Goal: Information Seeking & Learning: Learn about a topic

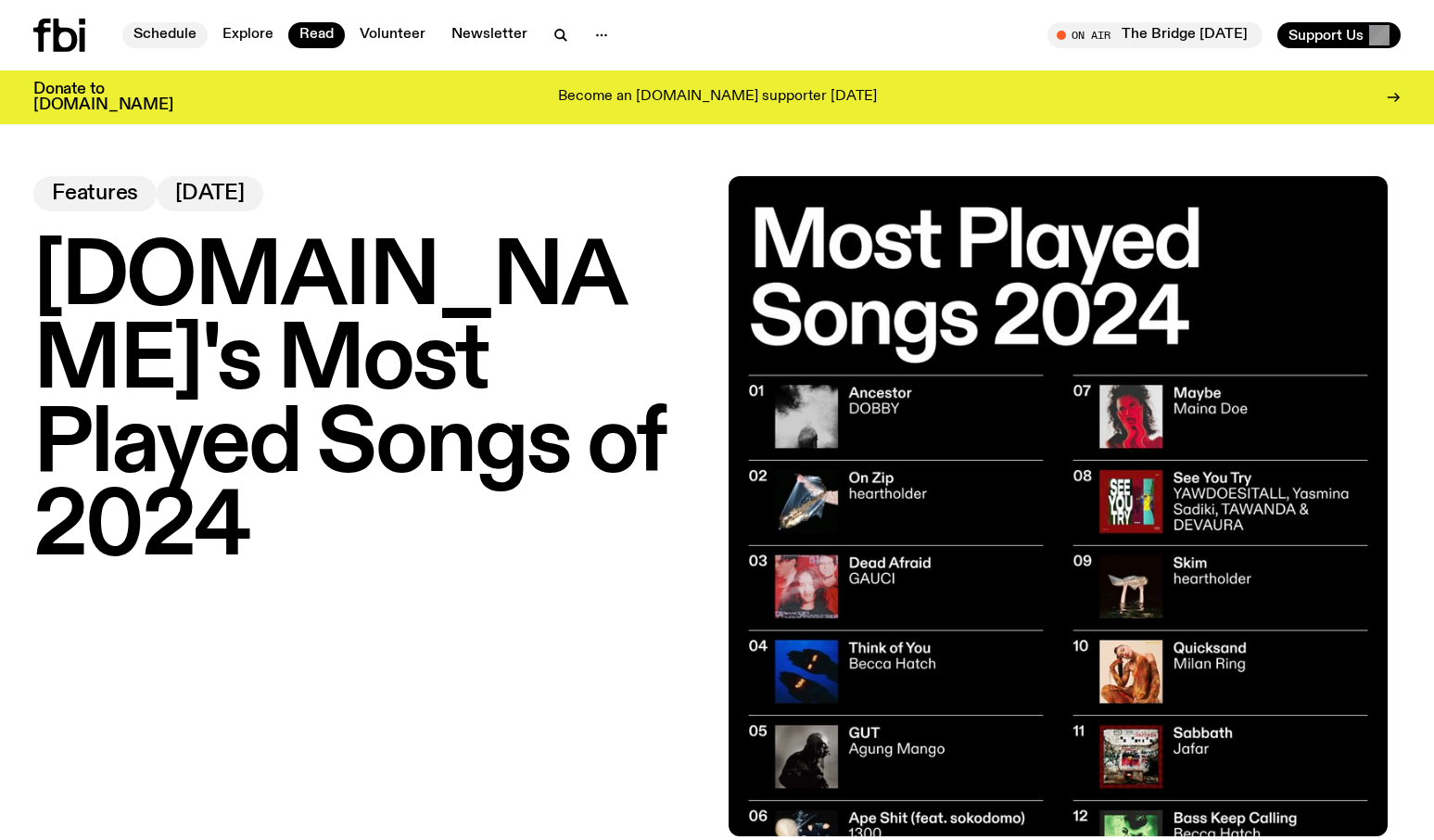
click at [136, 36] on link "Schedule" at bounding box center [165, 35] width 85 height 26
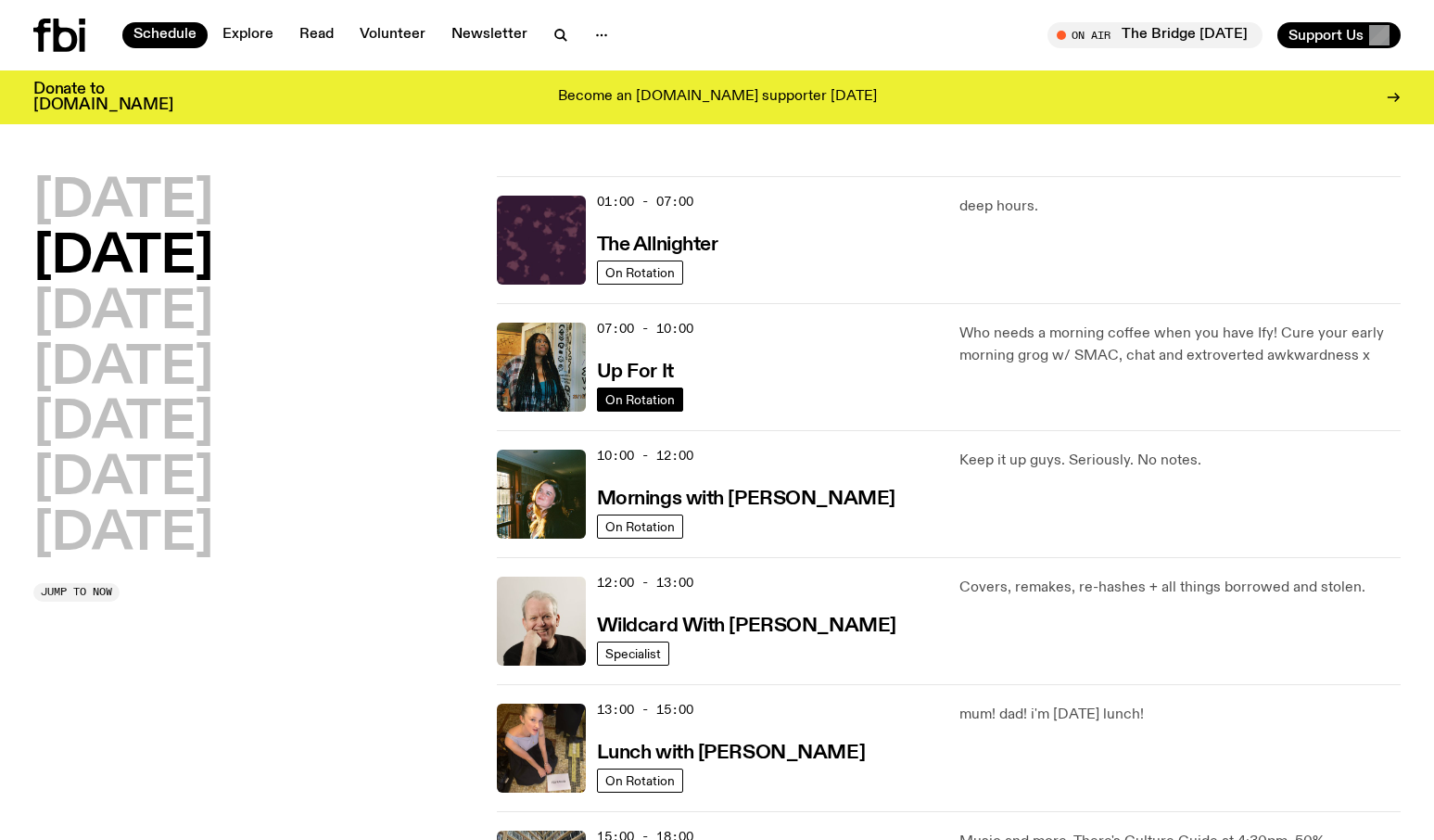
click at [646, 402] on span "On Rotation" at bounding box center [640, 399] width 69 height 14
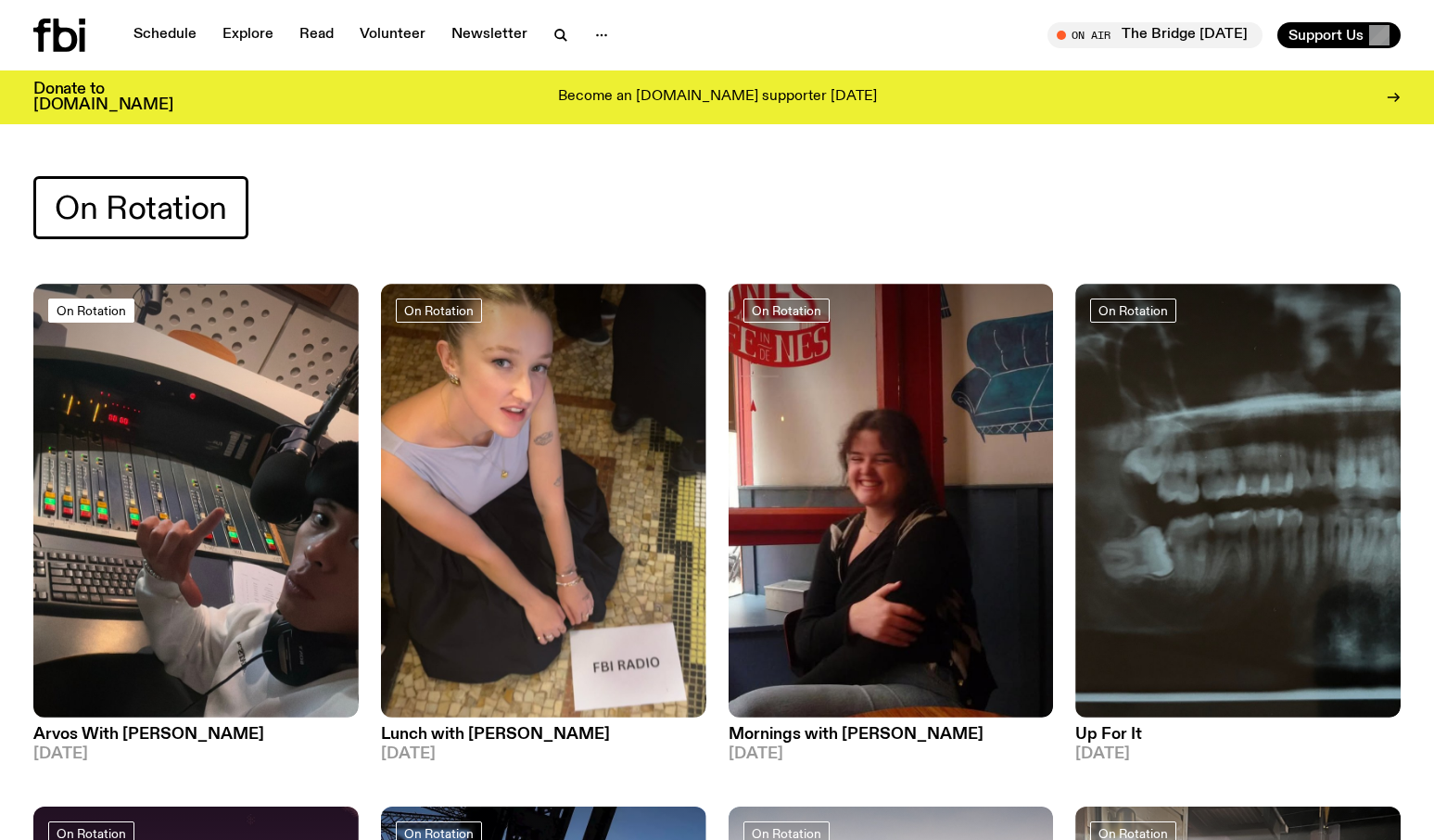
click at [112, 311] on span "On Rotation" at bounding box center [91, 310] width 69 height 14
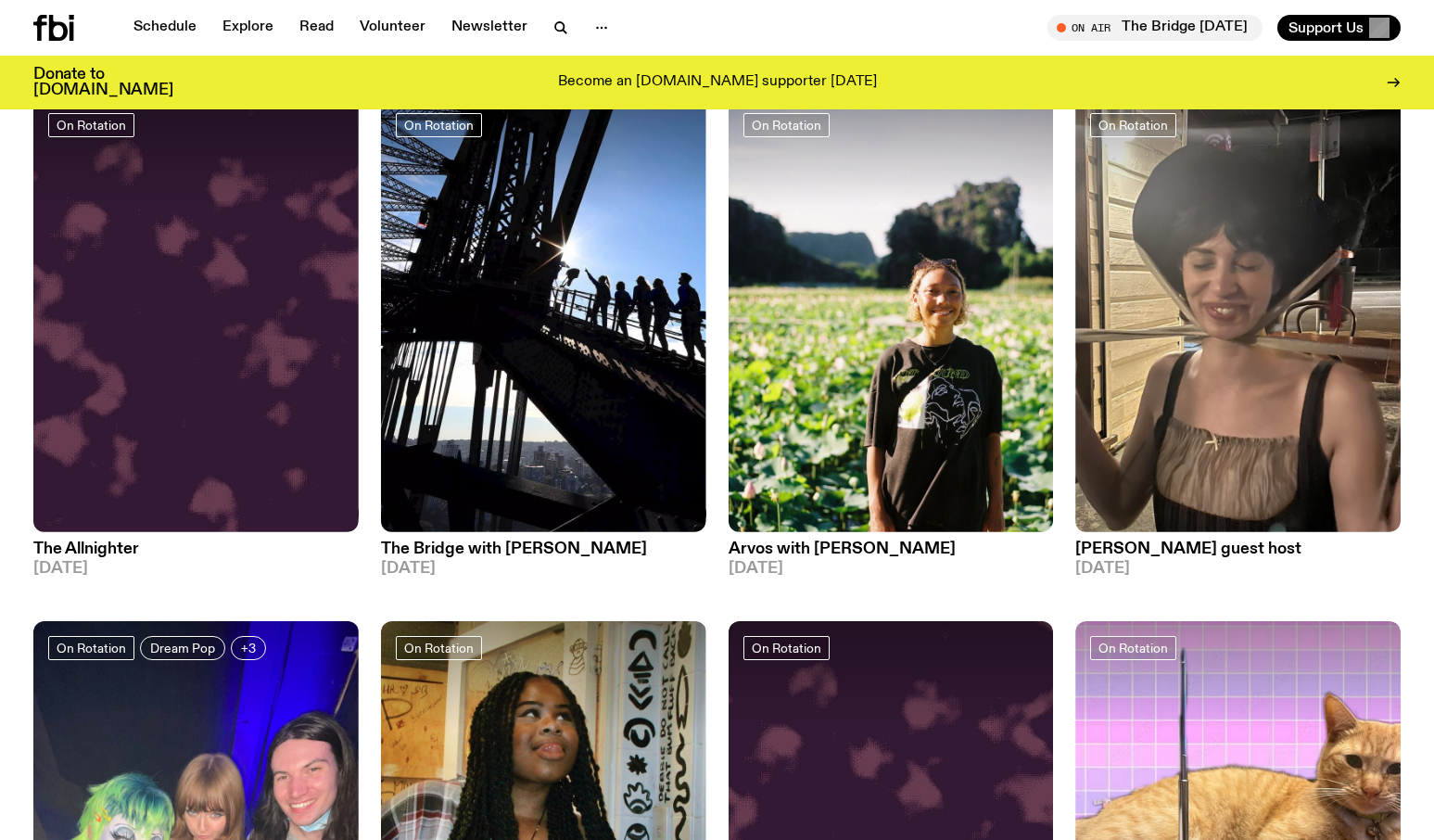
scroll to position [681, 0]
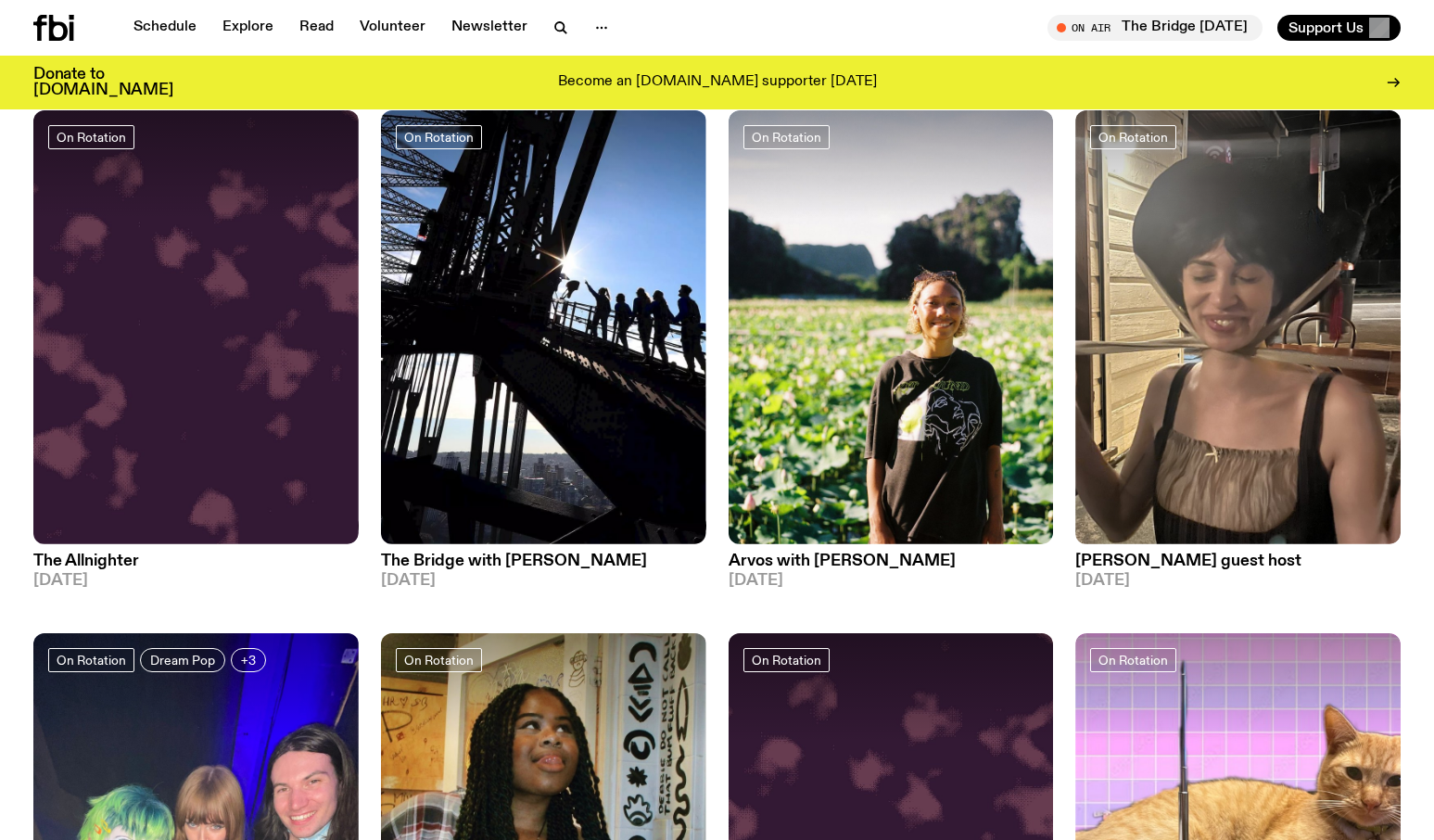
click at [848, 558] on h3 "Arvos with [PERSON_NAME]" at bounding box center [892, 561] width 325 height 16
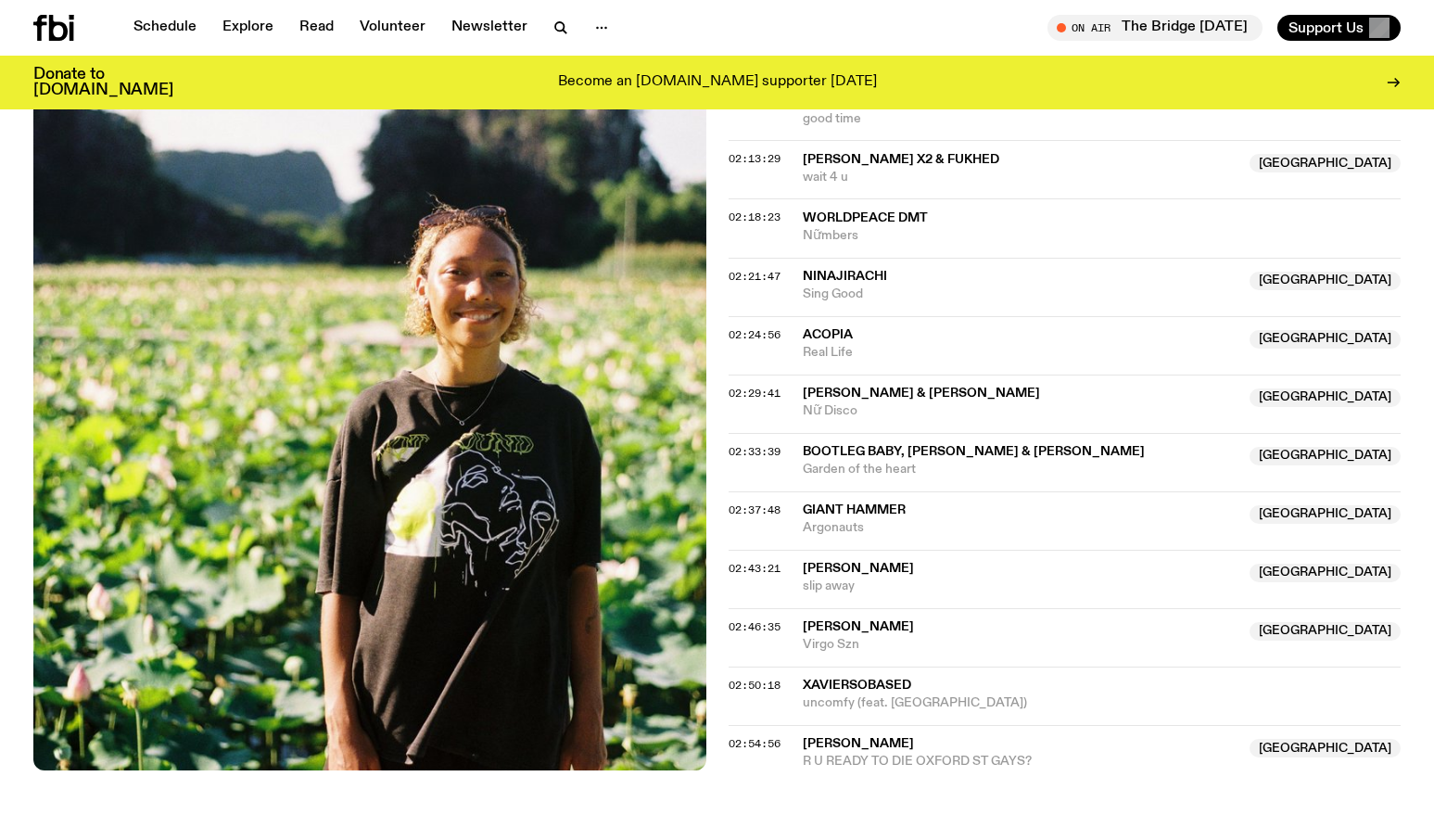
scroll to position [2501, 0]
